Goal: Use online tool/utility

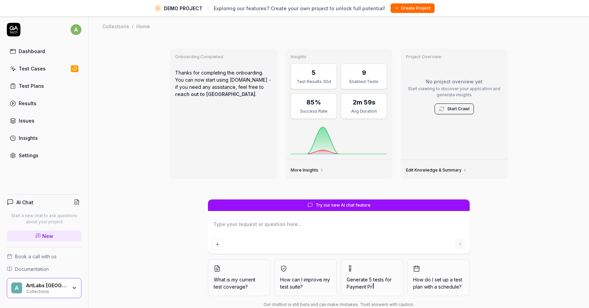
click at [71, 285] on div "A ArtLabs Europe Collections" at bounding box center [44, 288] width 75 height 20
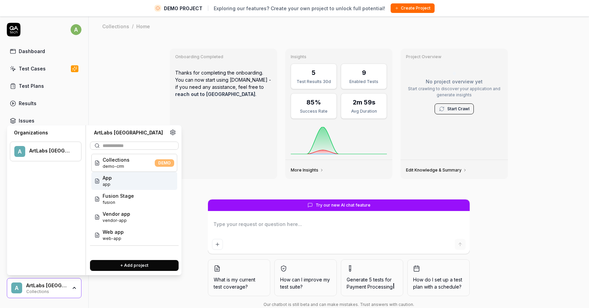
click at [122, 183] on div "App app" at bounding box center [134, 181] width 86 height 18
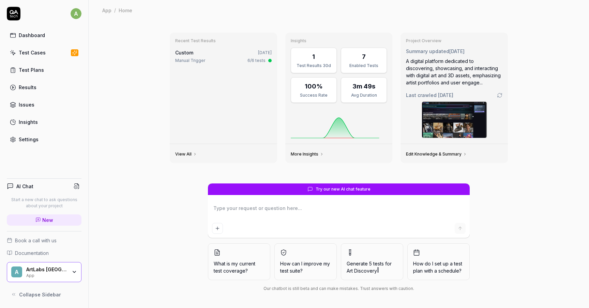
click at [66, 273] on div "App" at bounding box center [46, 275] width 41 height 5
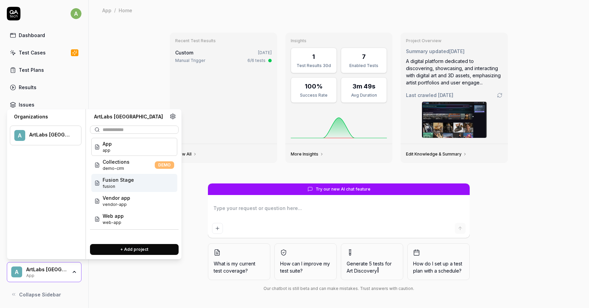
click at [122, 179] on span "Fusion Stage" at bounding box center [118, 180] width 31 height 7
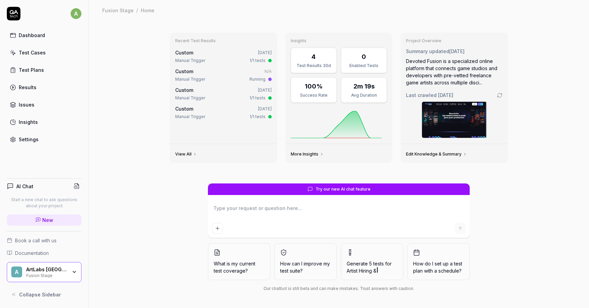
click at [198, 77] on div "Manual Trigger" at bounding box center [190, 79] width 30 height 6
type textarea "*"
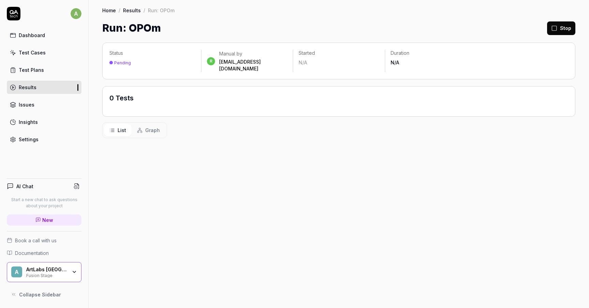
click at [565, 34] on button "Stop" at bounding box center [561, 28] width 28 height 14
click at [39, 55] on div "Test Cases" at bounding box center [32, 52] width 27 height 7
